Goal: Transaction & Acquisition: Purchase product/service

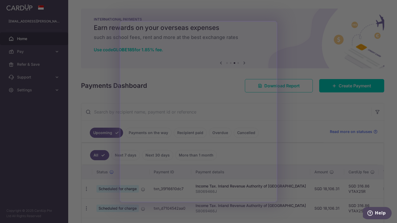
click at [388, 95] on div at bounding box center [200, 112] width 401 height 225
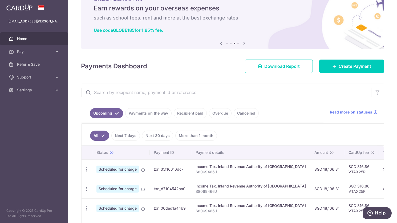
scroll to position [18, 0]
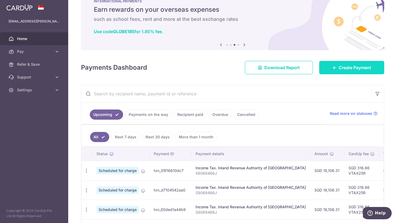
click at [352, 68] on span "Create Payment" at bounding box center [355, 67] width 33 height 6
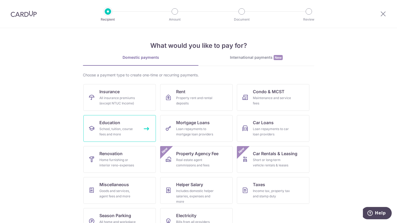
click at [125, 126] on div "School, tuition, course fees and more" at bounding box center [118, 131] width 38 height 11
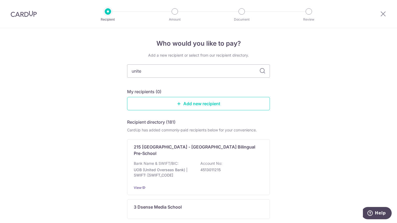
type input "united"
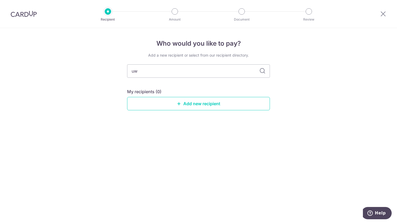
type input "uwc"
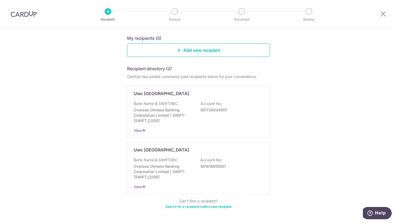
scroll to position [63, 0]
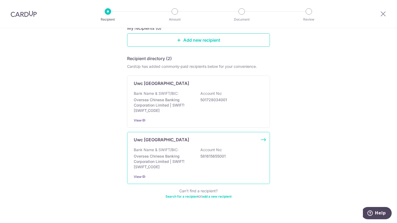
click at [197, 145] on div "Uwc South East Asia East Campus Bank Name & SWIFT/BIC: Oversea Chinese Banking …" at bounding box center [198, 158] width 143 height 52
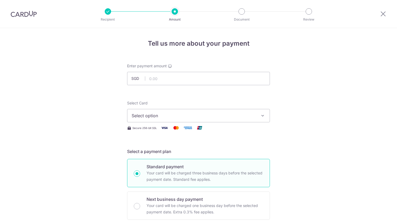
click at [260, 116] on icon "button" at bounding box center [262, 115] width 5 height 5
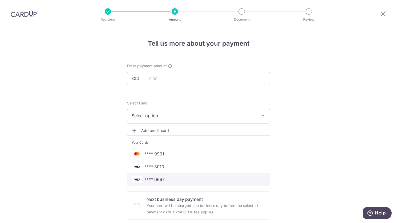
click at [165, 178] on span "**** 0647" at bounding box center [199, 179] width 134 height 6
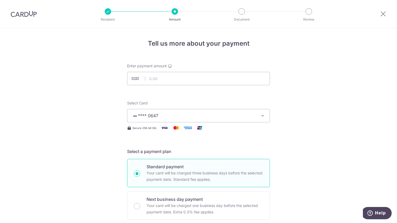
click at [165, 178] on p "Your card will be charged three business days before the selected payment date.…" at bounding box center [205, 176] width 117 height 13
click at [140, 177] on input "Standard payment Your card will be charged three business days before the selec…" at bounding box center [137, 173] width 6 height 6
radio input "true"
click at [158, 84] on input "text" at bounding box center [198, 78] width 143 height 13
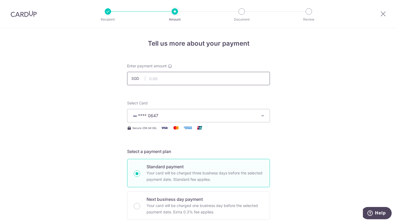
click at [151, 79] on input "text" at bounding box center [198, 78] width 143 height 13
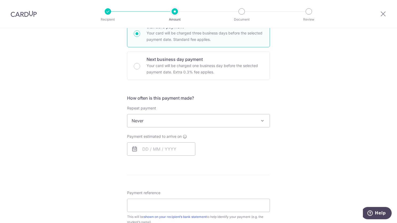
scroll to position [141, 0]
click at [261, 119] on span at bounding box center [262, 120] width 6 height 6
type input "14,696.00"
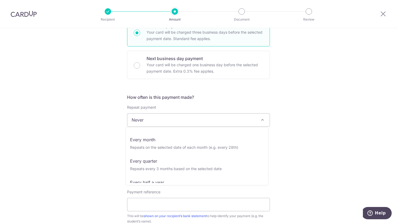
scroll to position [53, 0]
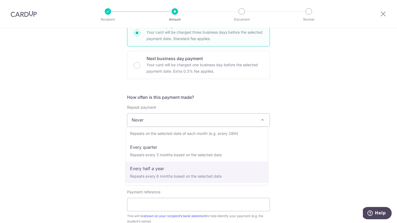
select select "5"
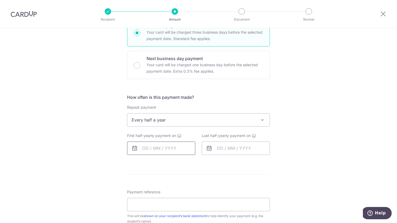
click at [160, 147] on input "text" at bounding box center [161, 147] width 68 height 13
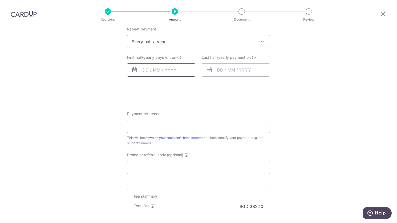
scroll to position [218, 0]
click at [146, 71] on input "text" at bounding box center [161, 70] width 68 height 13
click at [143, 69] on input "text" at bounding box center [161, 70] width 68 height 13
click at [172, 69] on input "text" at bounding box center [161, 70] width 68 height 13
click at [217, 71] on input "text" at bounding box center [236, 70] width 68 height 13
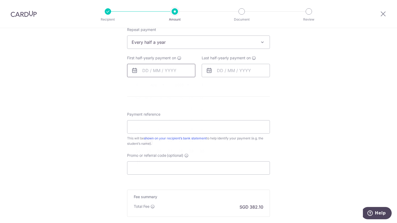
click at [167, 71] on input "text" at bounding box center [161, 70] width 68 height 13
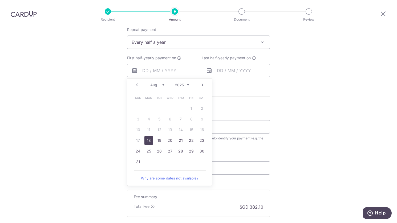
click at [147, 138] on link "18" at bounding box center [149, 140] width 9 height 9
type input "18/08/2025"
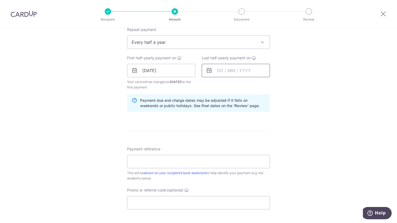
click at [223, 70] on input "text" at bounding box center [236, 70] width 68 height 13
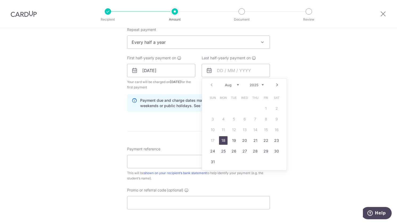
click at [236, 84] on select "Aug Sep Oct Nov Dec" at bounding box center [232, 85] width 14 height 4
click at [262, 84] on select "2025 2026 2027 2028 2029 2030 2031 2032 2033 2034 2035" at bounding box center [257, 85] width 14 height 4
click at [236, 84] on select "Jan Feb Mar Apr May Jun Jul Aug Sep Oct Nov Dec" at bounding box center [232, 85] width 14 height 4
click at [231, 119] on link "5" at bounding box center [234, 119] width 9 height 9
type input "05/05/2026"
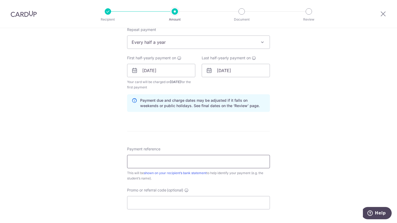
click at [235, 164] on input "Payment reference" at bounding box center [198, 161] width 143 height 13
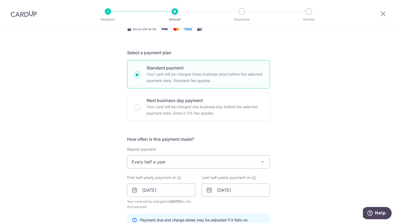
scroll to position [0, 0]
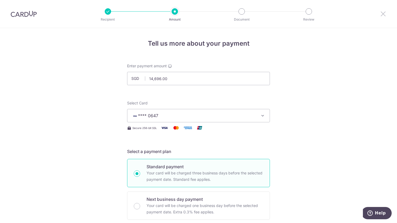
click at [382, 16] on icon at bounding box center [383, 13] width 6 height 7
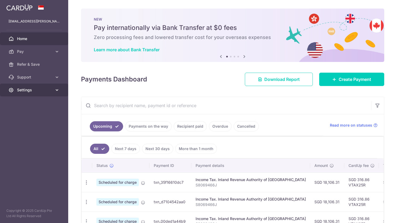
click at [57, 89] on icon at bounding box center [56, 89] width 5 height 5
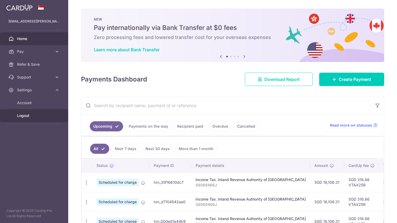
click at [26, 117] on span "Logout" at bounding box center [34, 115] width 35 height 5
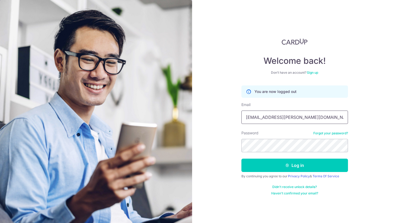
click at [297, 120] on input "[EMAIL_ADDRESS][PERSON_NAME][DOMAIN_NAME]" at bounding box center [295, 116] width 107 height 13
type input "sugandhi@gmail.com"
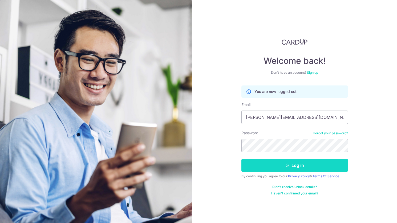
click at [254, 163] on button "Log in" at bounding box center [295, 164] width 107 height 13
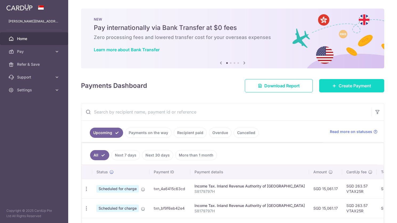
click at [347, 86] on span "Create Payment" at bounding box center [355, 85] width 33 height 6
